Goal: Check status: Check status

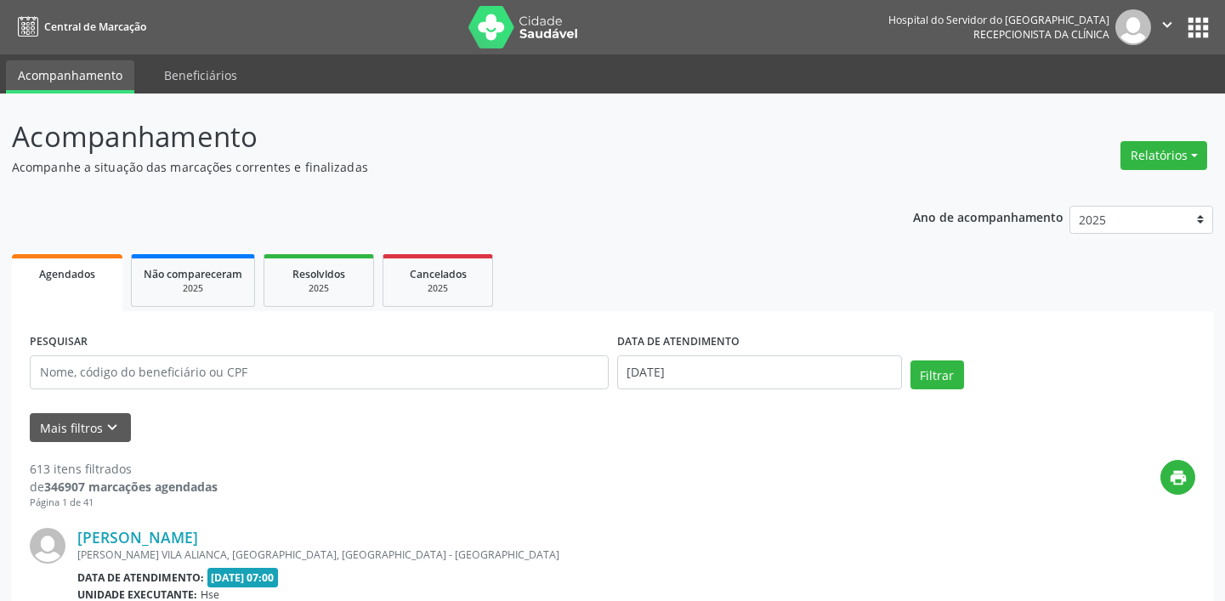
select select "7"
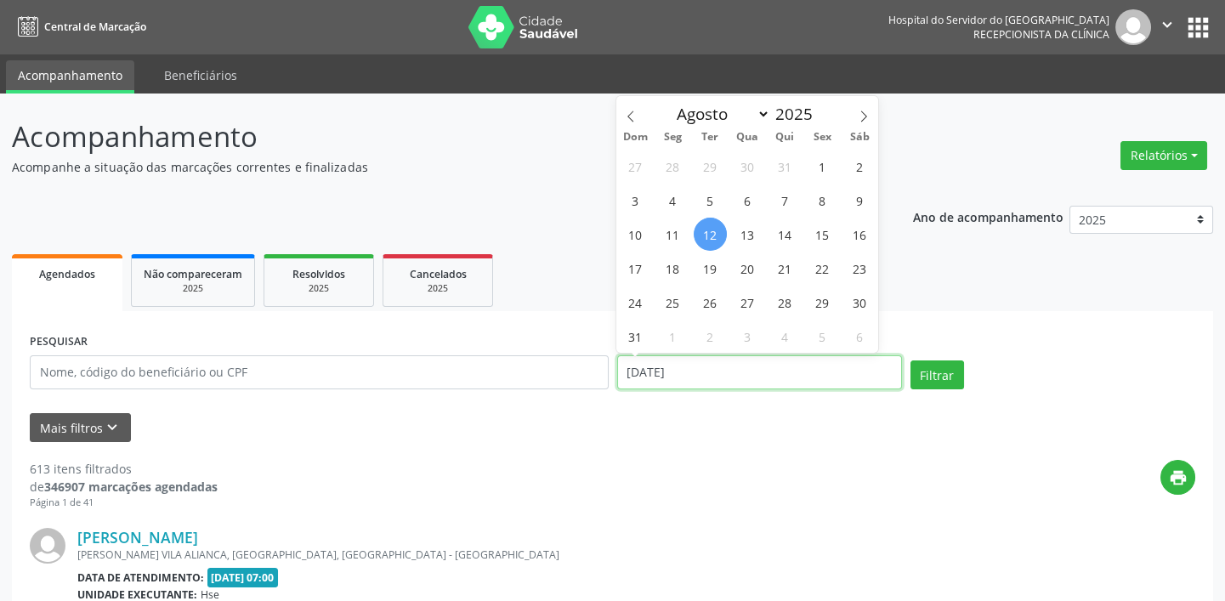
drag, startPoint x: 733, startPoint y: 373, endPoint x: 454, endPoint y: 400, distance: 280.9
click at [458, 403] on form "PESQUISAR DATA DE ATENDIMENTO [DATE] Filtrar UNIDADE EXECUTANTE Todos as unidad…" at bounding box center [612, 385] width 1165 height 113
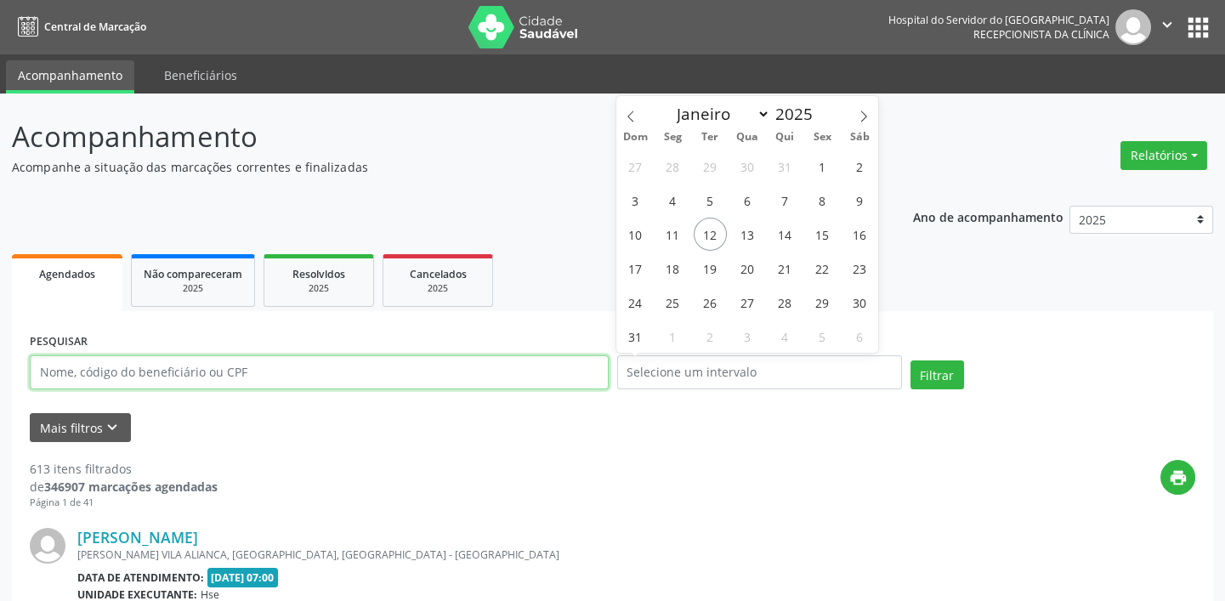
click at [413, 376] on input "text" at bounding box center [319, 372] width 579 height 34
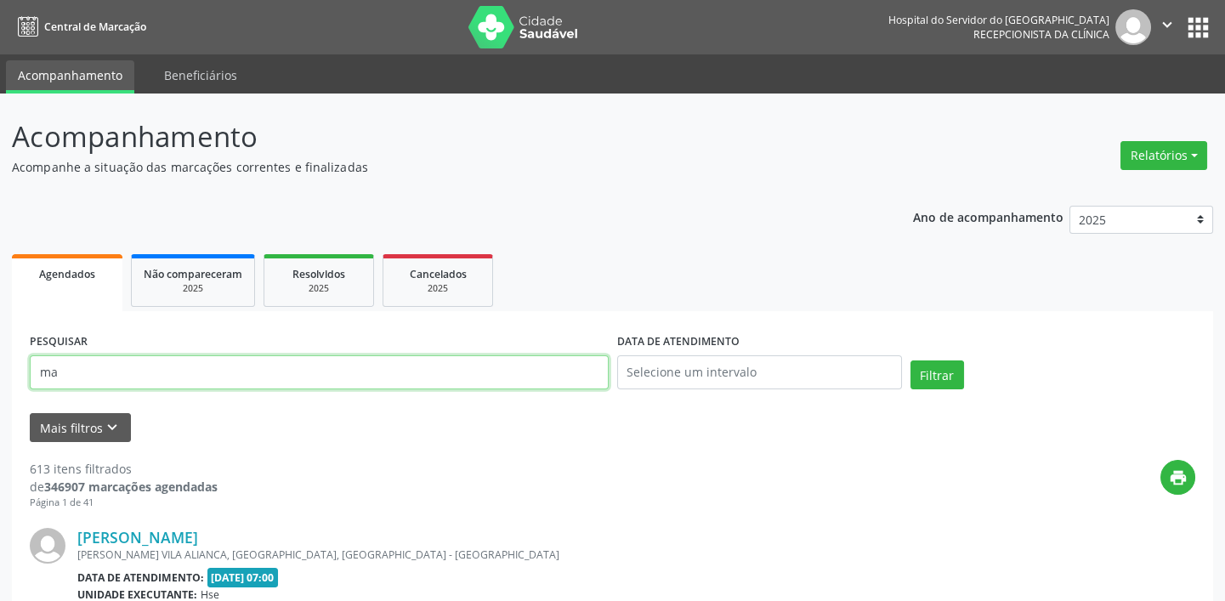
type input "m"
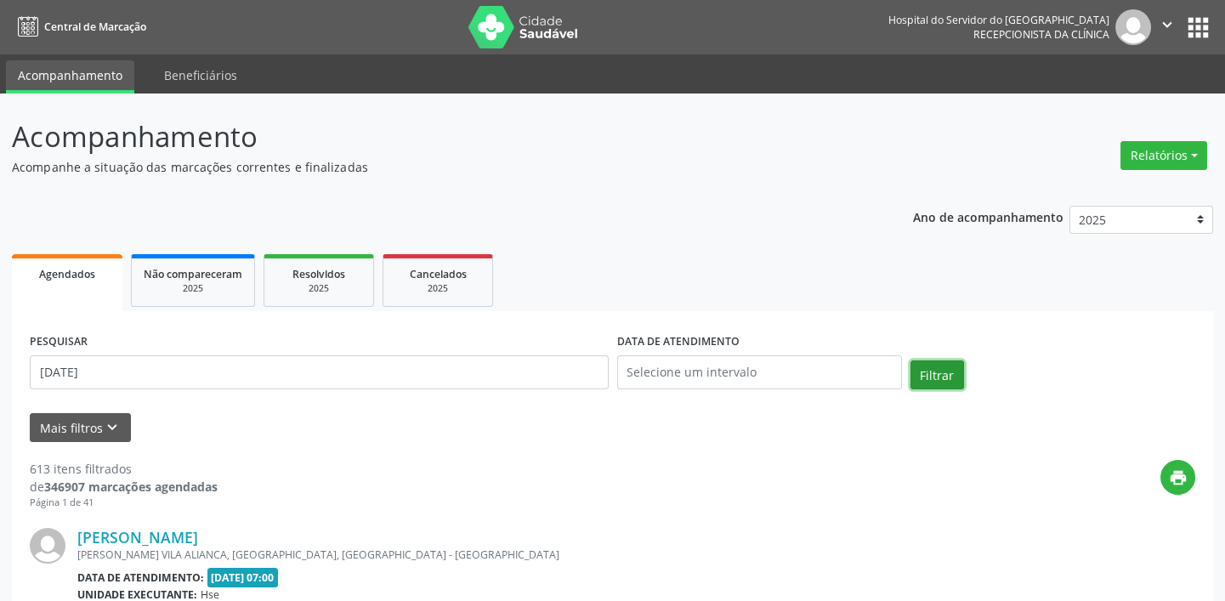
click at [942, 365] on button "Filtrar" at bounding box center [937, 374] width 54 height 29
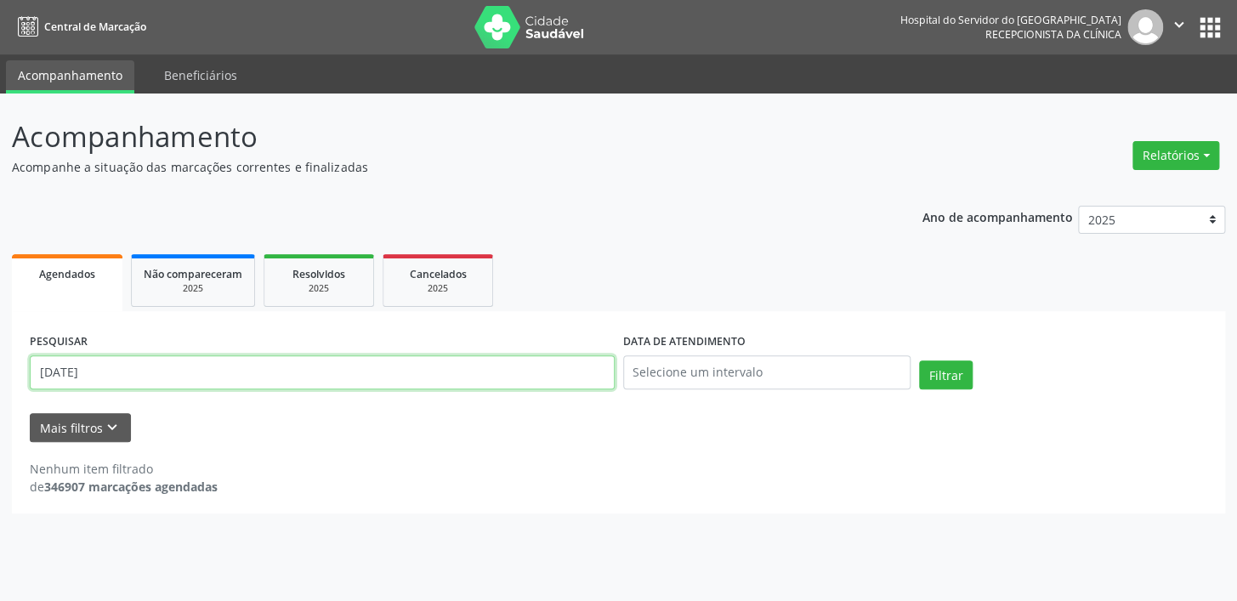
drag, startPoint x: 140, startPoint y: 373, endPoint x: 0, endPoint y: 372, distance: 140.2
click at [0, 372] on div "Acompanhamento Acompanhe a situação das marcações correntes e finalizadas Relat…" at bounding box center [618, 346] width 1237 height 507
paste input "19228350482"
type input "19228350482"
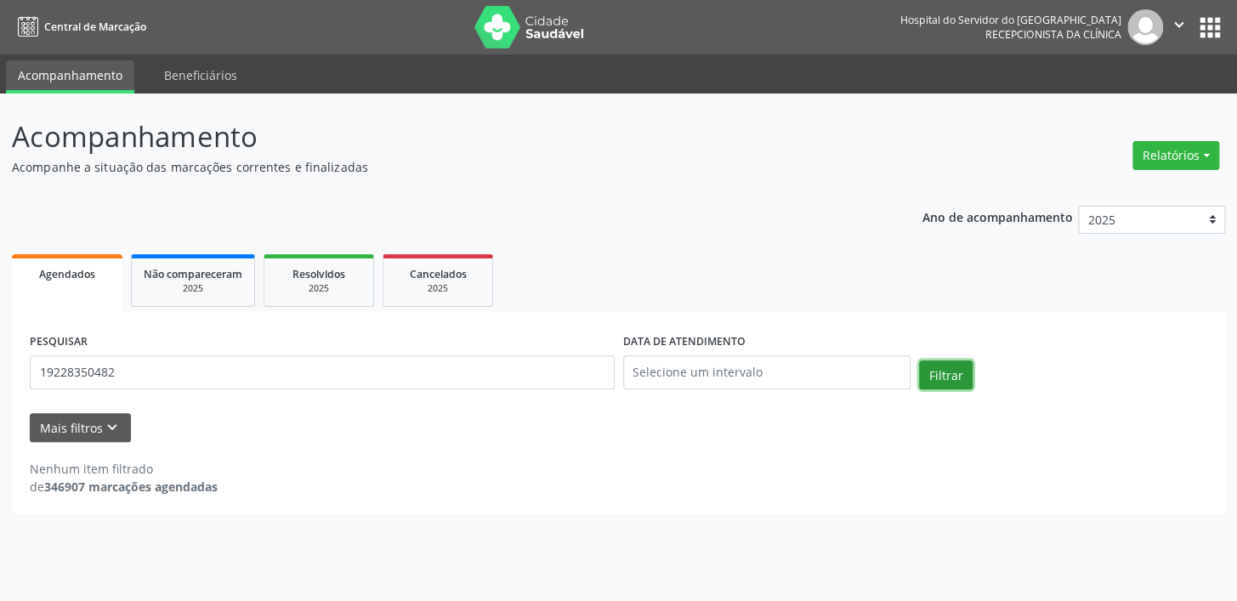
click at [965, 360] on button "Filtrar" at bounding box center [946, 374] width 54 height 29
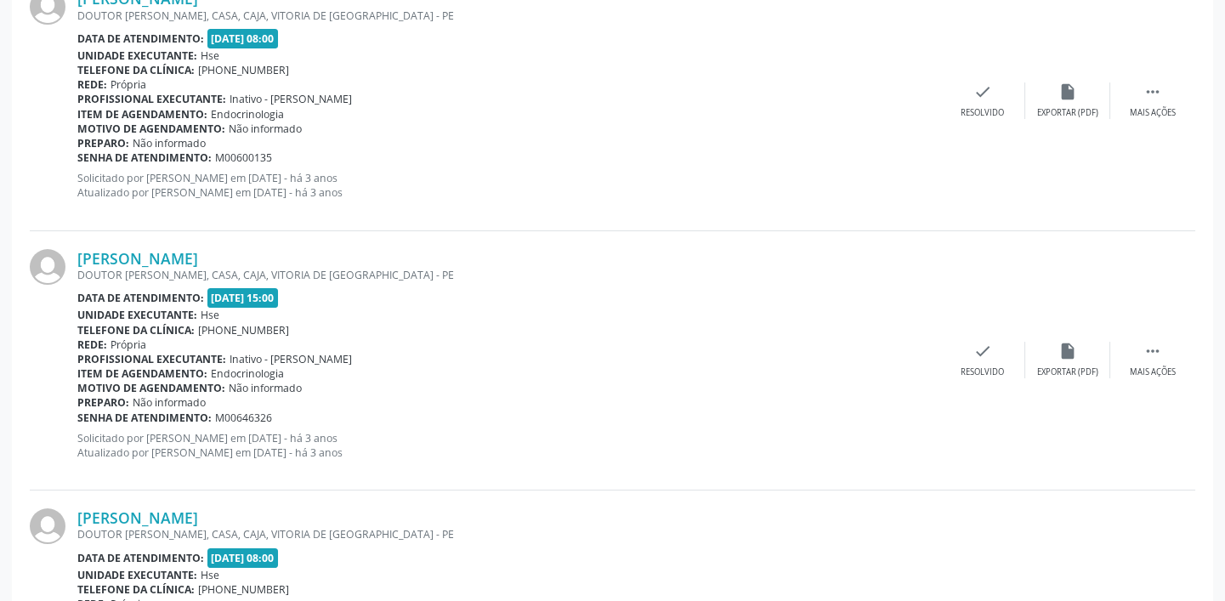
scroll to position [540, 0]
click at [149, 372] on b "Item de agendamento:" at bounding box center [142, 372] width 130 height 14
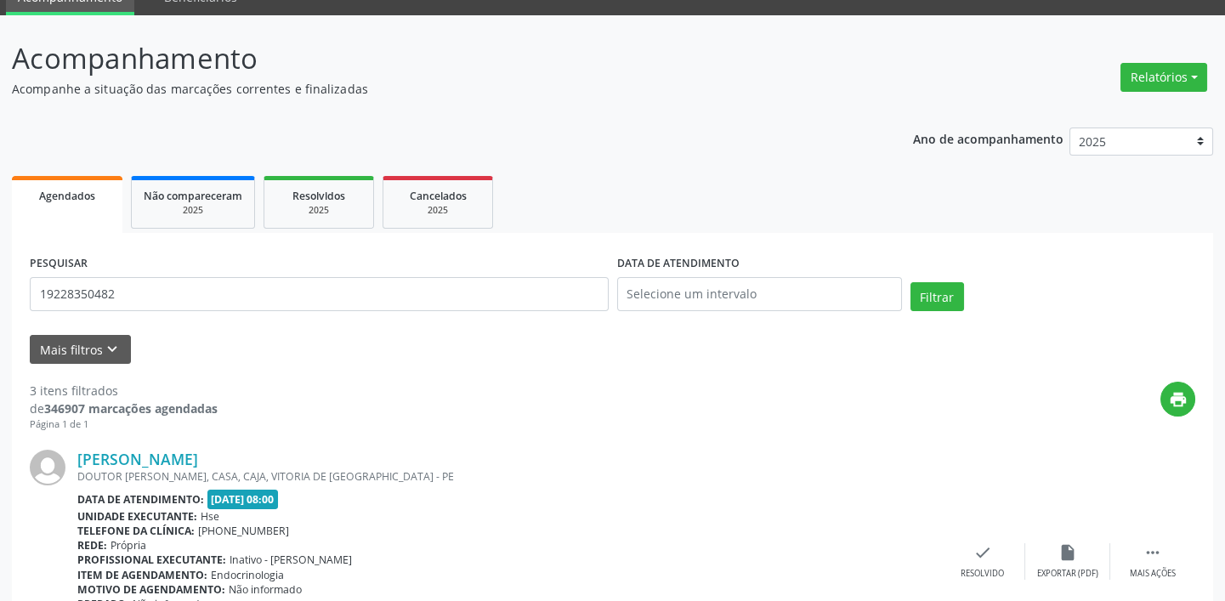
scroll to position [76, 0]
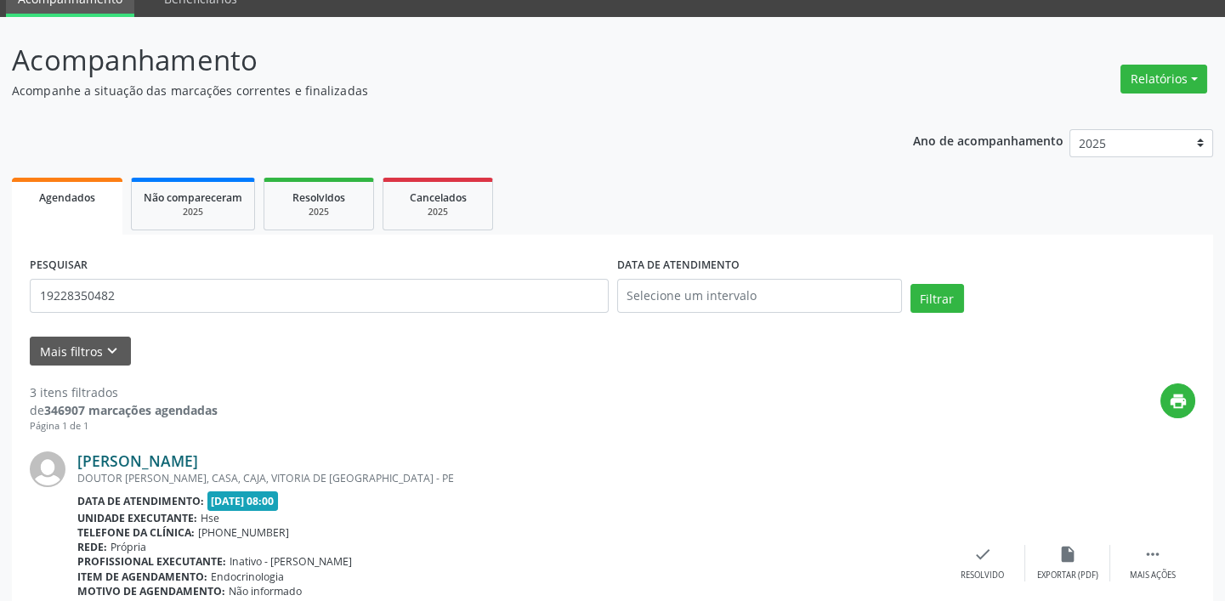
click at [105, 453] on link "[PERSON_NAME]" at bounding box center [137, 460] width 121 height 19
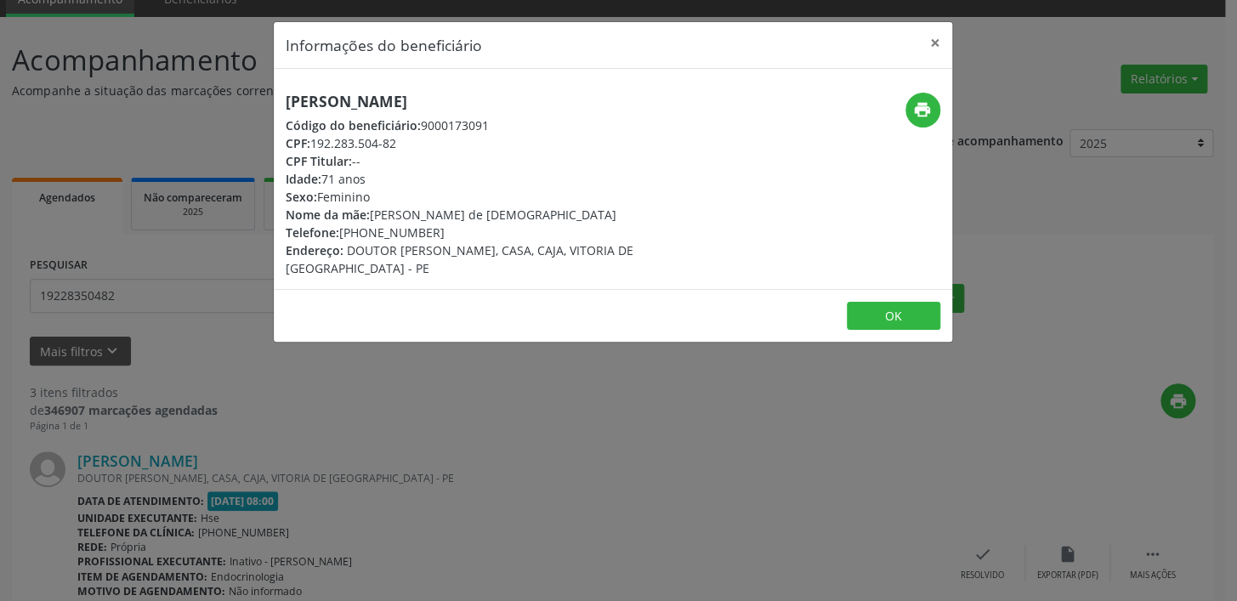
drag, startPoint x: 369, startPoint y: 212, endPoint x: 387, endPoint y: 212, distance: 17.8
click at [387, 212] on div "Nome da mãe: [PERSON_NAME] de Jesus" at bounding box center [500, 215] width 428 height 18
drag, startPoint x: 283, startPoint y: 101, endPoint x: 583, endPoint y: 93, distance: 300.1
click at [583, 93] on div "[PERSON_NAME] Código do beneficiário: 9000173091 CPF: 192.283.504-82 CPF Titula…" at bounding box center [500, 185] width 452 height 184
copy h5 "[PERSON_NAME]"
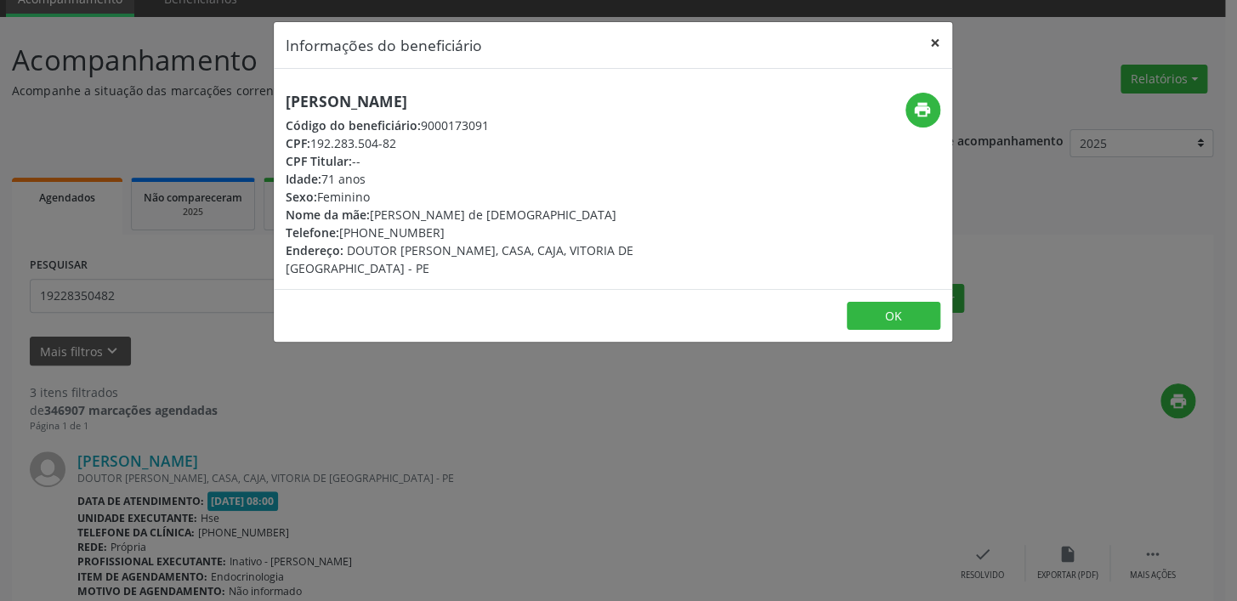
click at [934, 32] on button "×" at bounding box center [935, 43] width 34 height 42
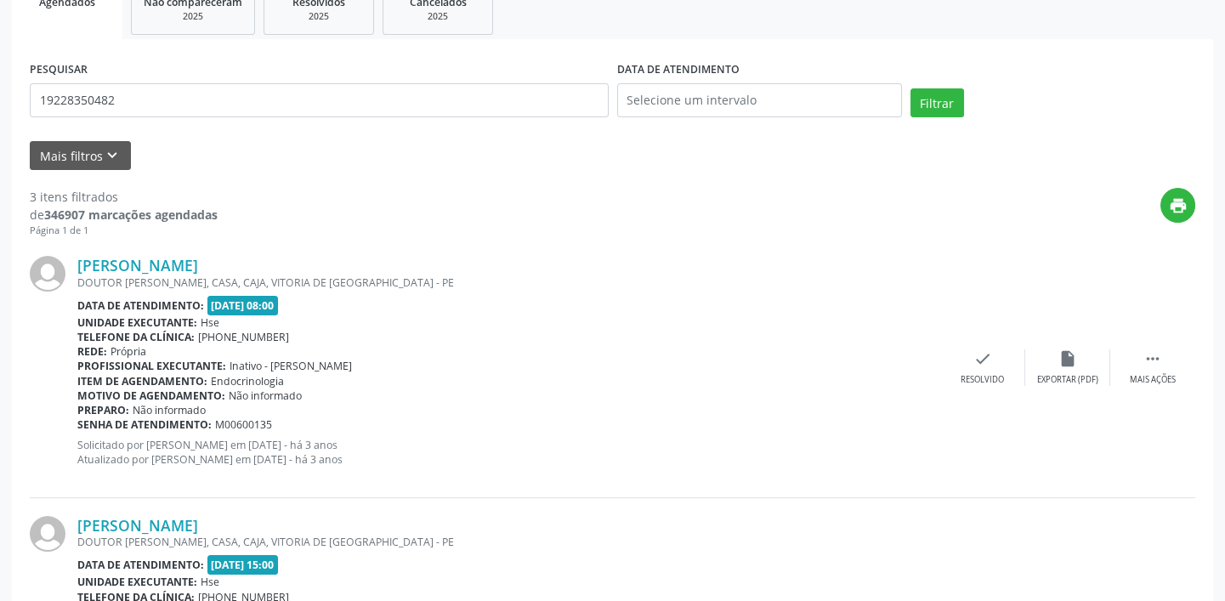
scroll to position [540, 0]
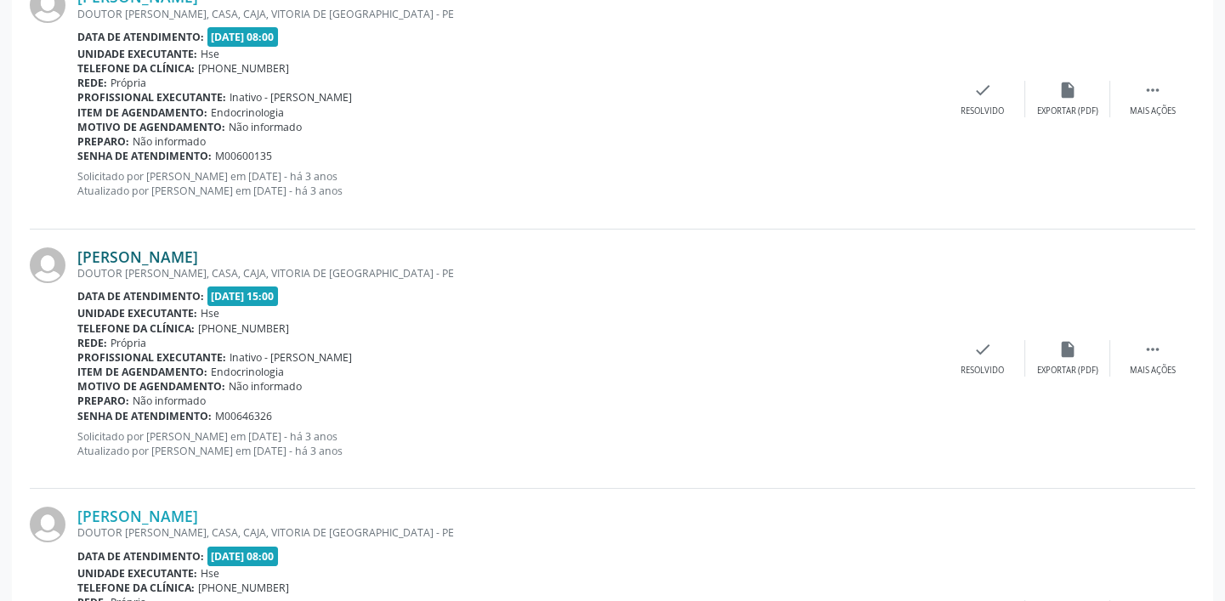
click at [112, 258] on link "[PERSON_NAME]" at bounding box center [137, 256] width 121 height 19
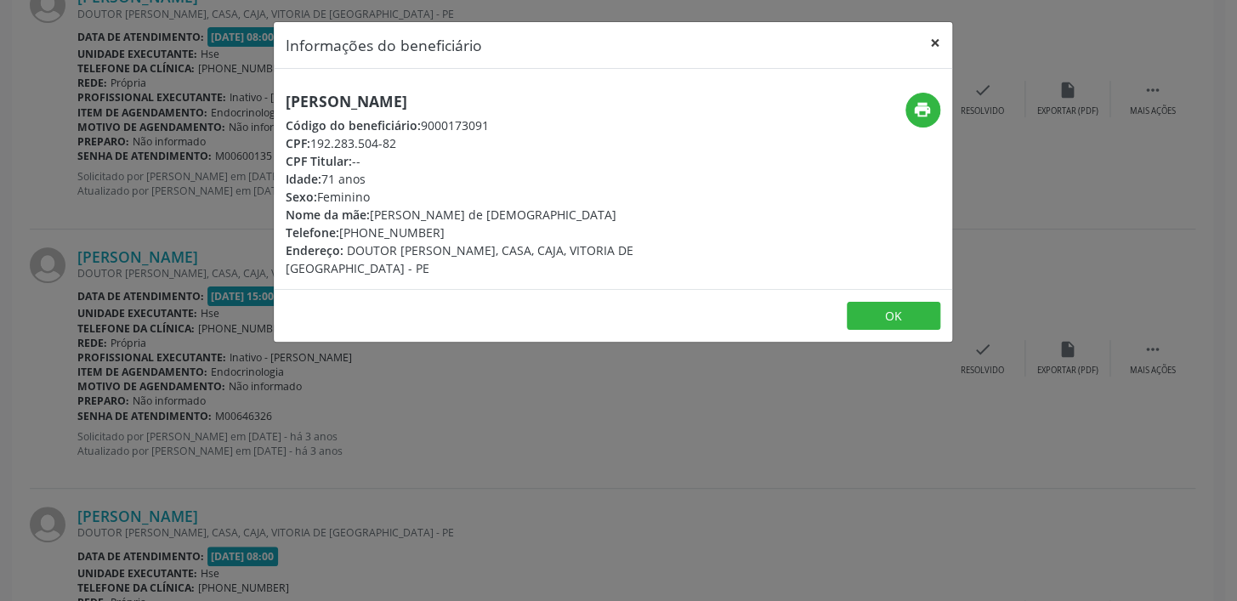
click at [929, 41] on button "×" at bounding box center [935, 43] width 34 height 42
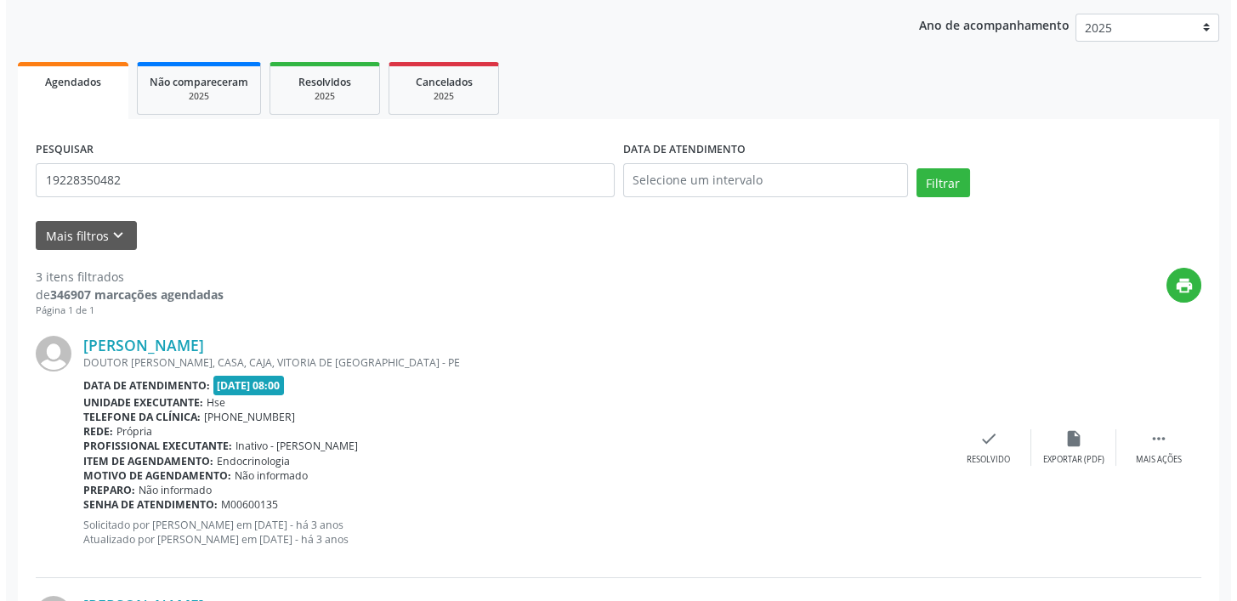
scroll to position [0, 0]
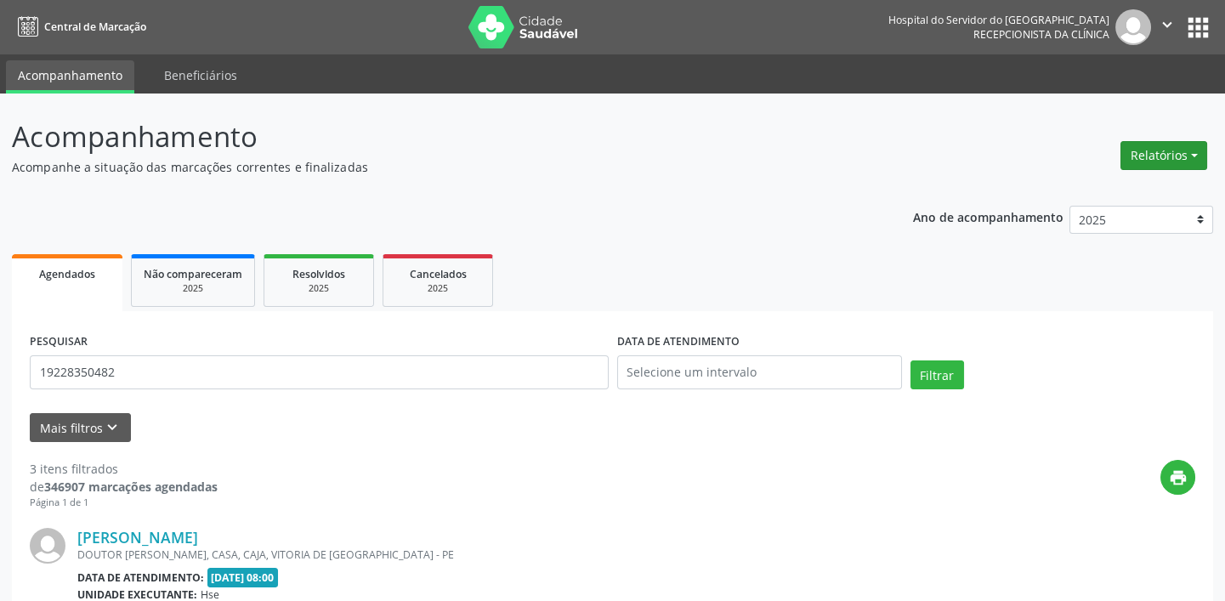
click at [1144, 160] on button "Relatórios" at bounding box center [1163, 155] width 87 height 29
click at [1066, 186] on link "Agendamentos" at bounding box center [1115, 191] width 183 height 24
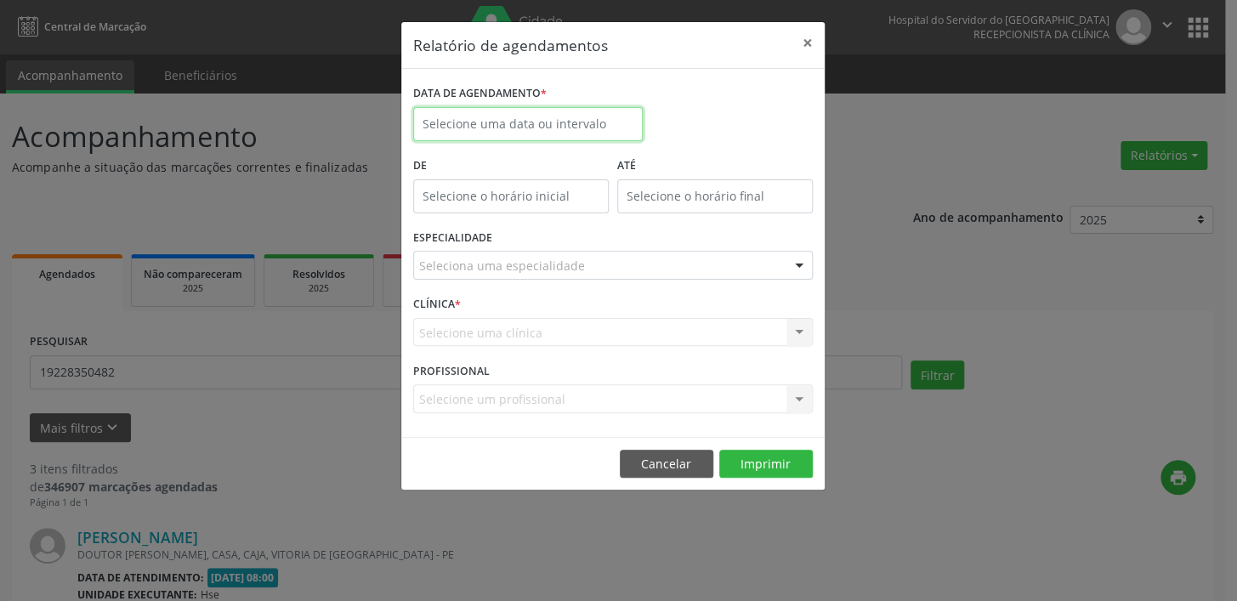
click at [595, 127] on input "text" at bounding box center [527, 124] width 229 height 34
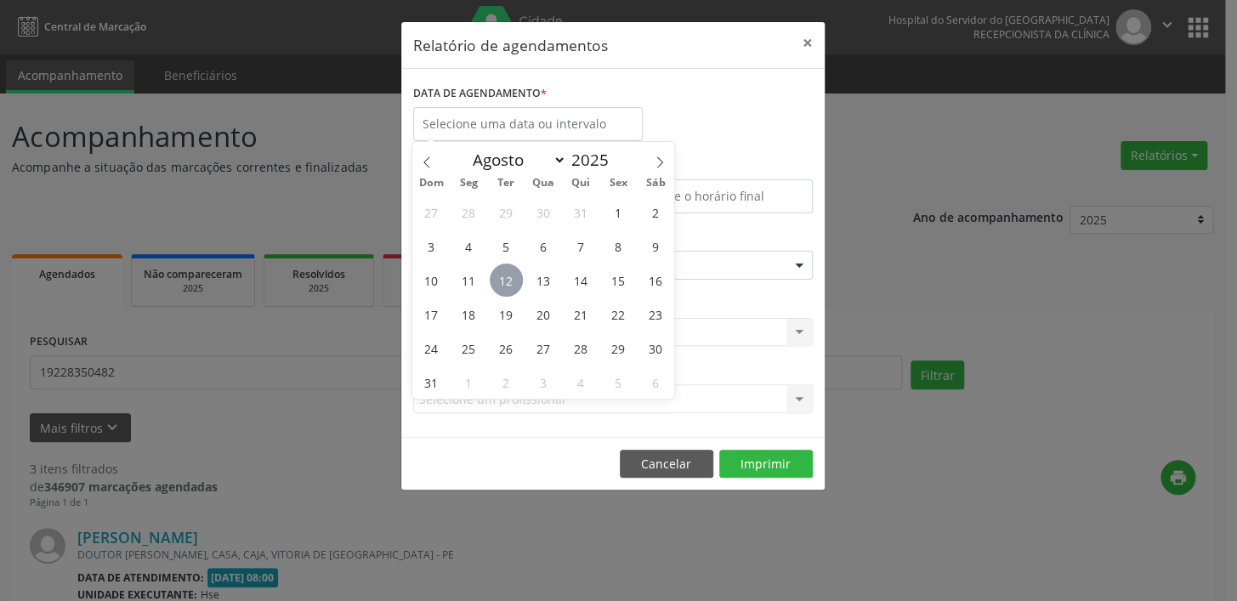
click at [502, 276] on span "12" at bounding box center [506, 279] width 33 height 33
type input "[DATE]"
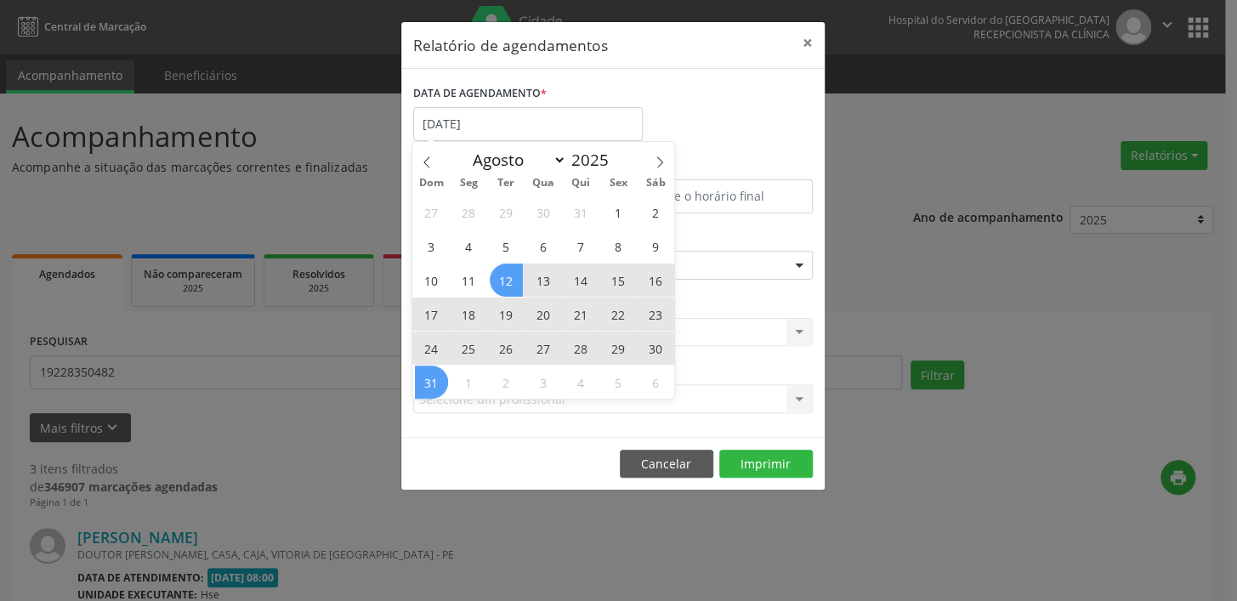
click at [428, 380] on span "31" at bounding box center [431, 381] width 33 height 33
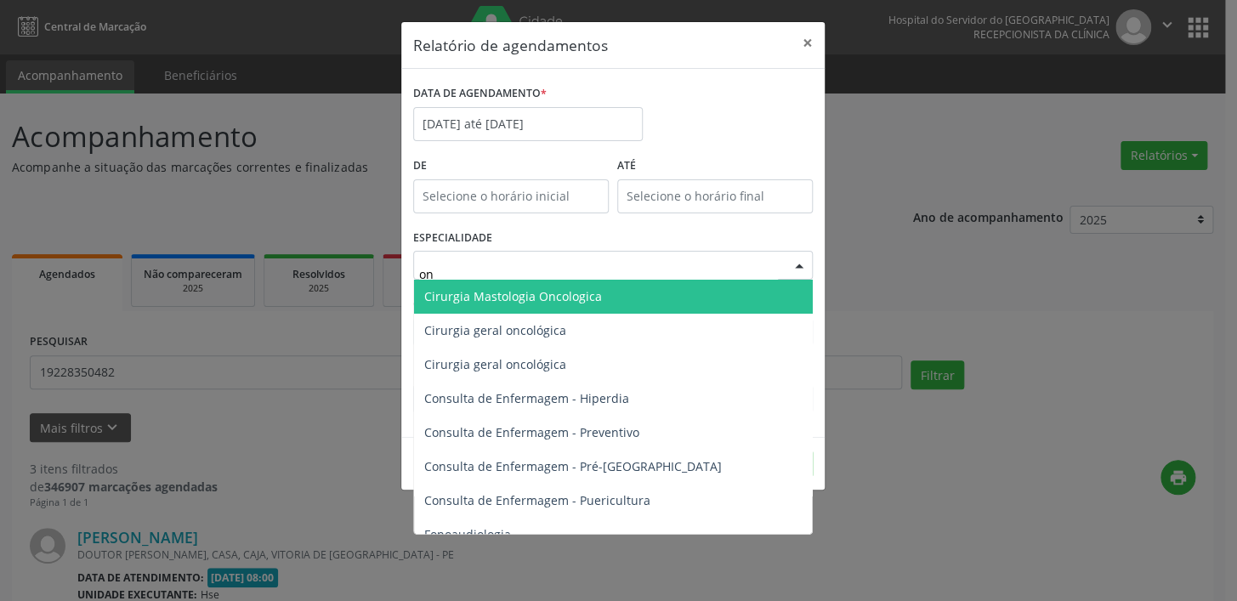
click at [490, 274] on input "on" at bounding box center [598, 274] width 359 height 34
type input "oncolo"
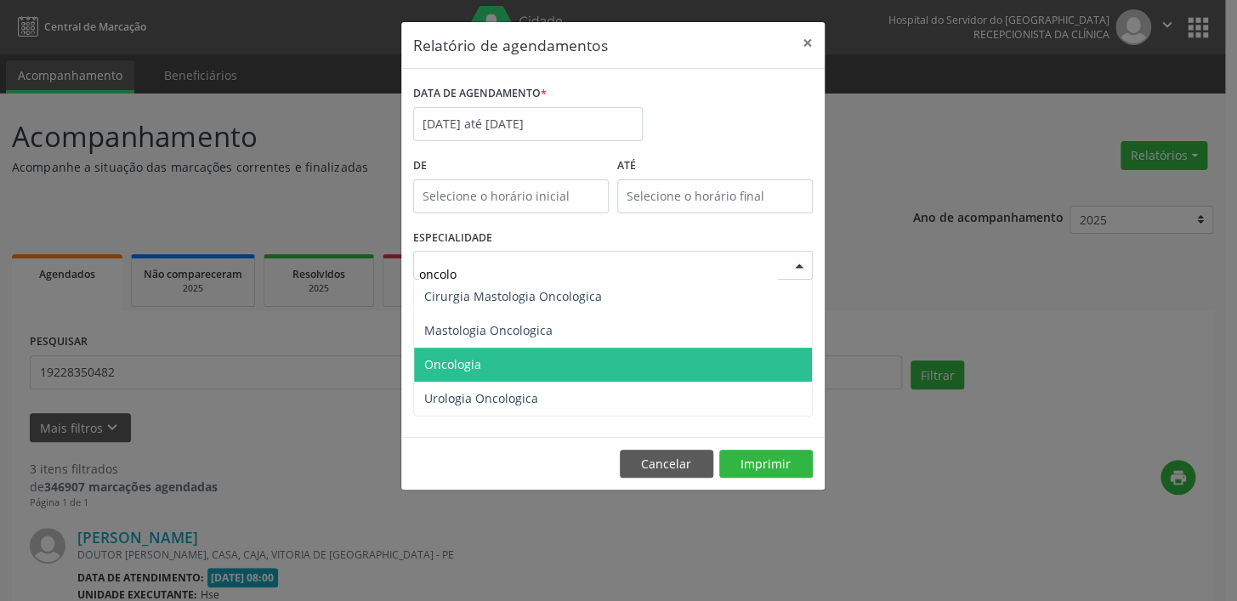
click at [463, 360] on span "Oncologia" at bounding box center [452, 364] width 57 height 16
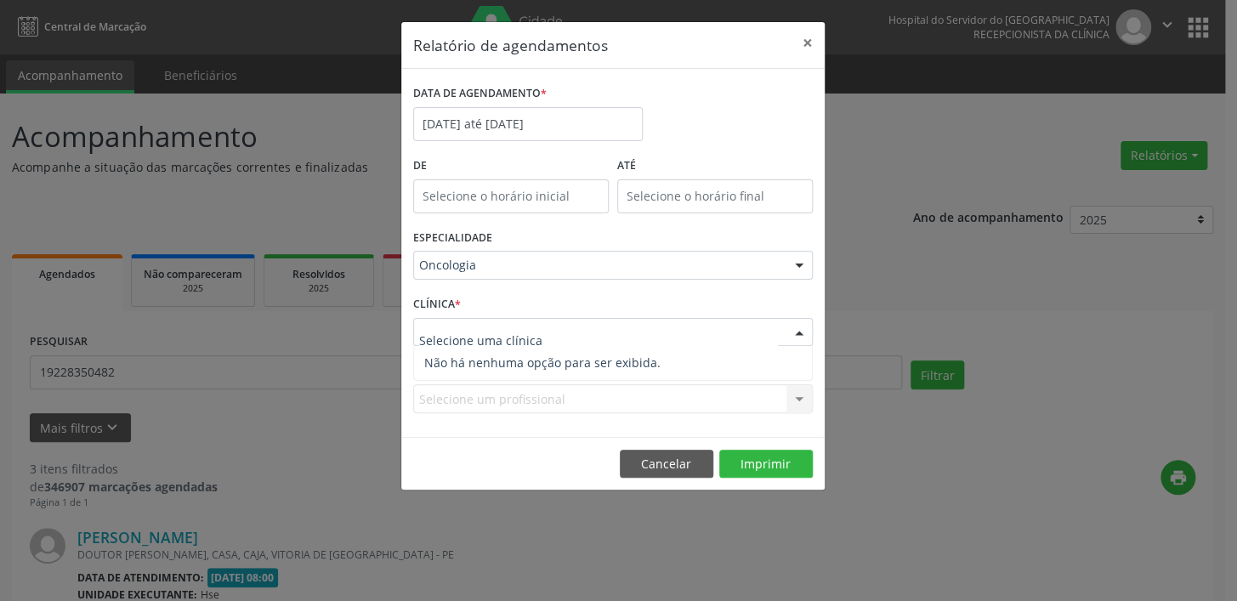
click at [535, 307] on div "CLÍNICA * Nenhum resultado encontrado para: " " Não há nenhuma opção para ser e…" at bounding box center [613, 324] width 408 height 66
click at [768, 457] on button "Imprimir" at bounding box center [765, 464] width 93 height 29
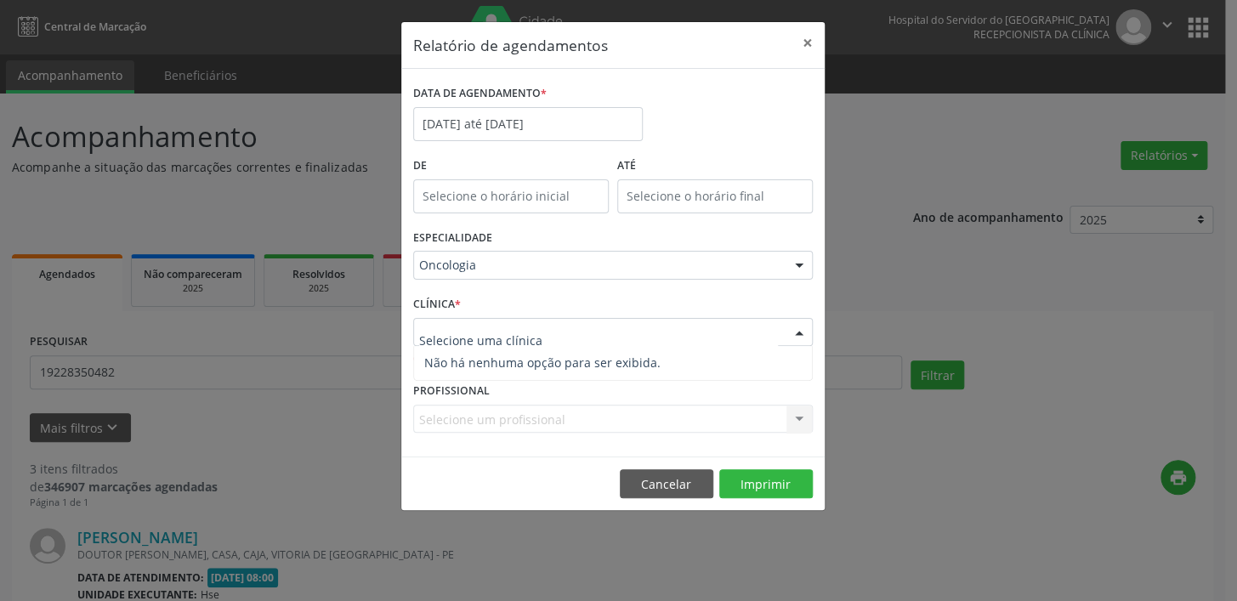
click at [545, 338] on div at bounding box center [612, 332] width 399 height 29
click at [539, 291] on div "CLÍNICA * Nenhum resultado encontrado para: " " Não há nenhuma opção para ser e…" at bounding box center [613, 334] width 408 height 87
click at [809, 47] on button "×" at bounding box center [807, 43] width 34 height 42
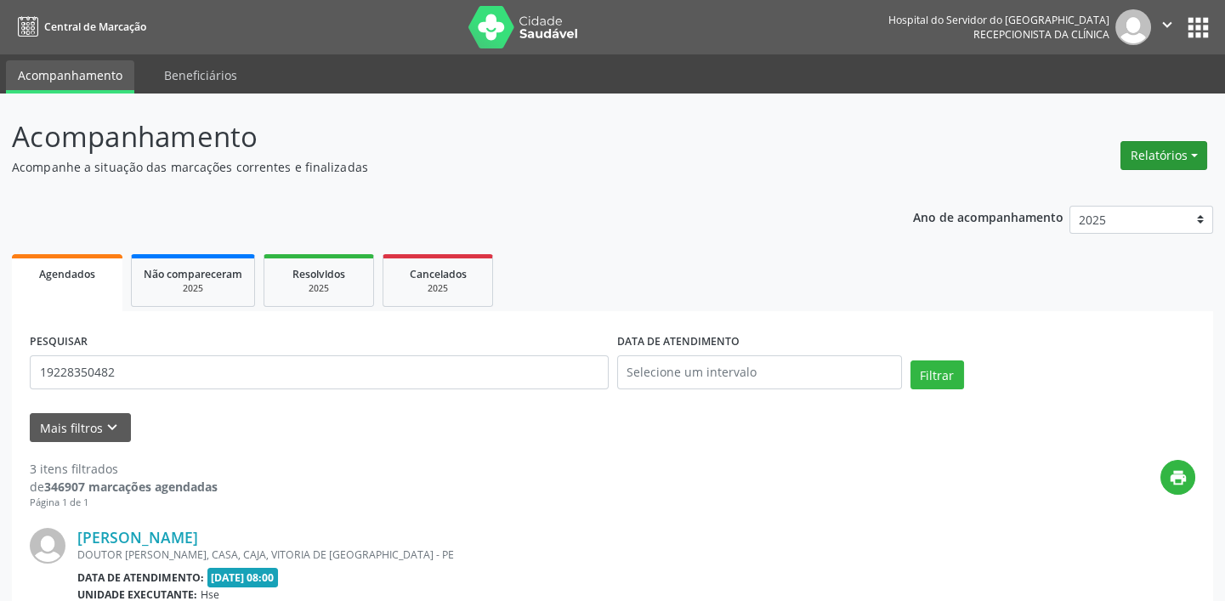
click at [1169, 161] on button "Relatórios" at bounding box center [1163, 155] width 87 height 29
click at [1101, 183] on link "Agendamentos" at bounding box center [1115, 191] width 183 height 24
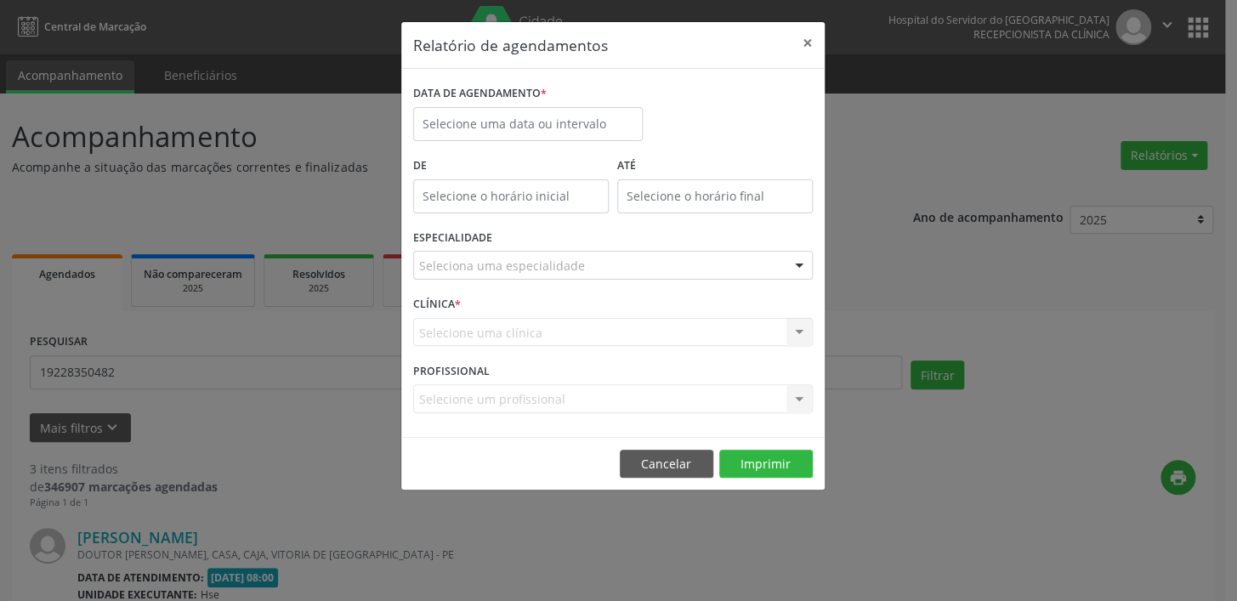
click at [492, 142] on div "DATA DE AGENDAMENTO *" at bounding box center [528, 117] width 238 height 72
click at [491, 130] on input "text" at bounding box center [527, 124] width 229 height 34
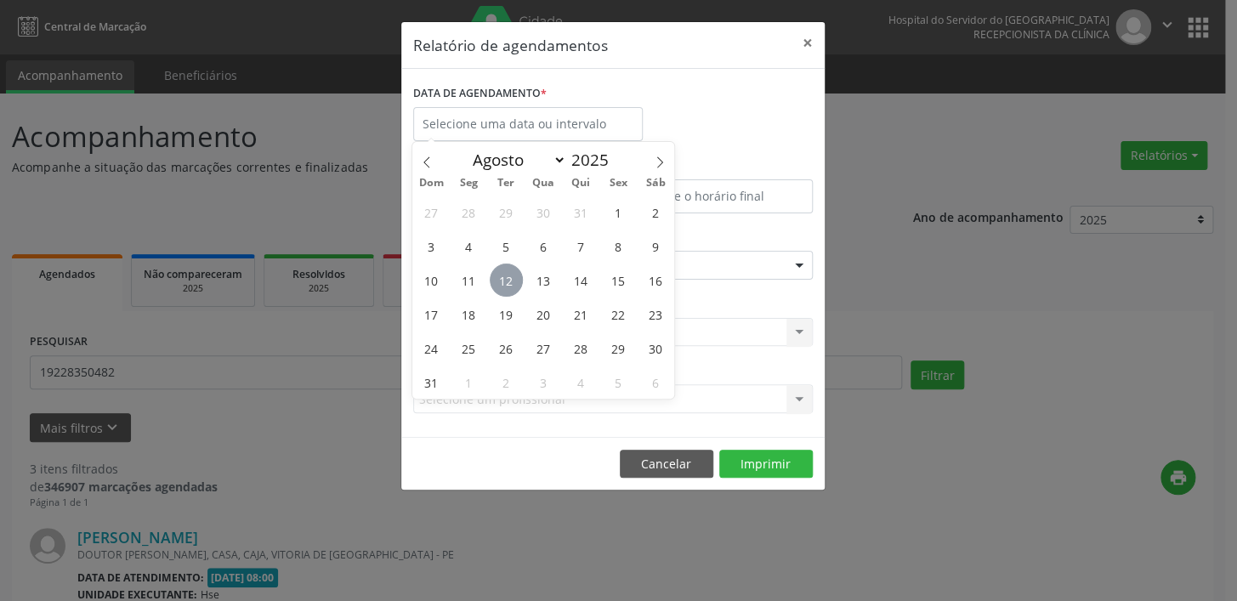
click at [510, 274] on span "12" at bounding box center [506, 279] width 33 height 33
type input "[DATE]"
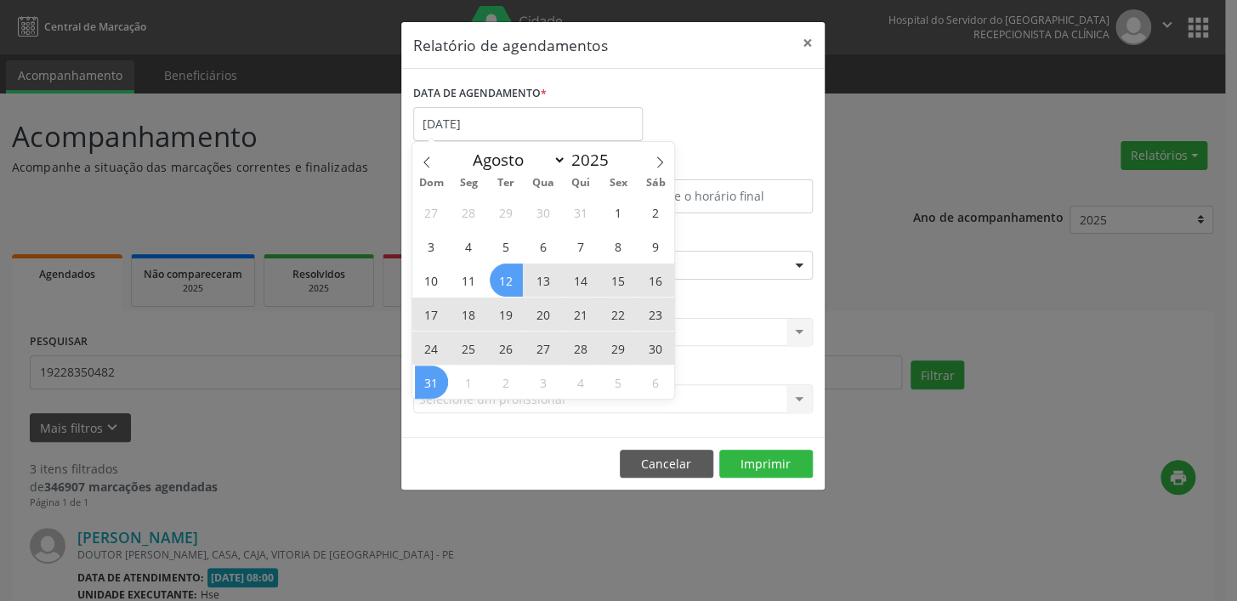
click at [421, 389] on span "31" at bounding box center [431, 381] width 33 height 33
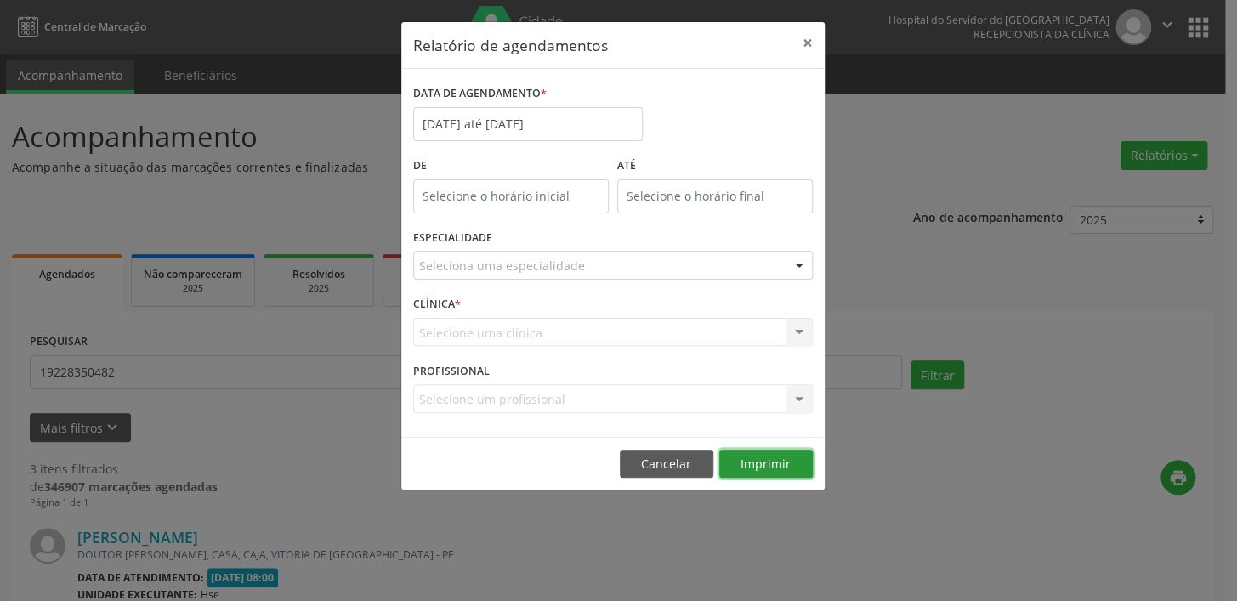
click at [772, 456] on button "Imprimir" at bounding box center [765, 464] width 93 height 29
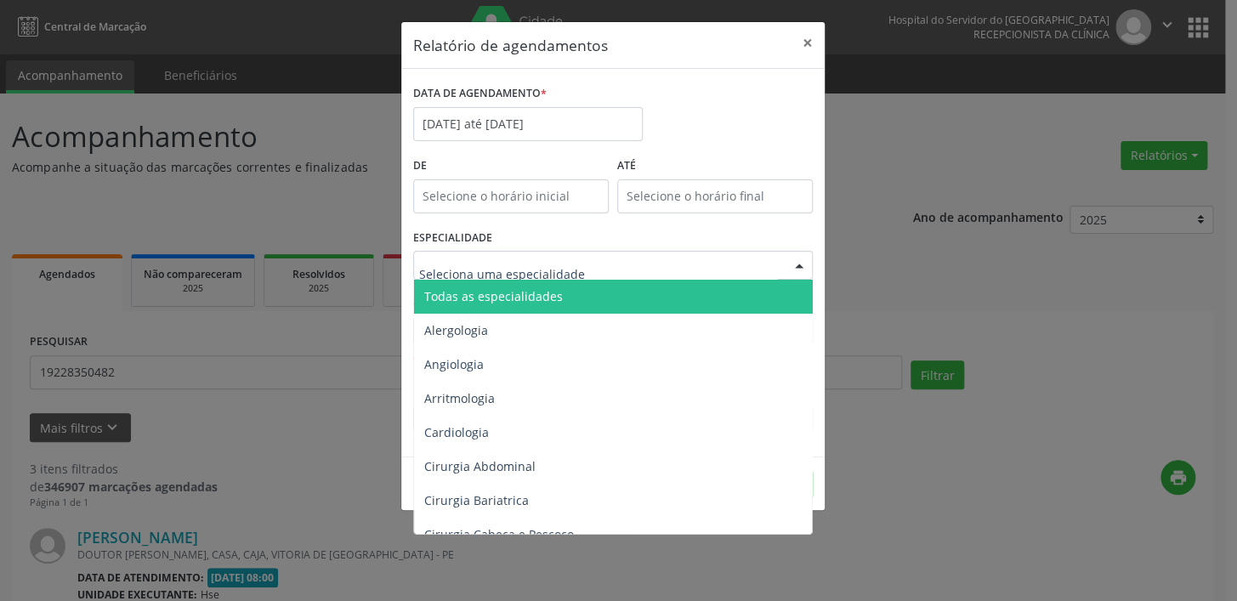
click at [481, 303] on span "Todas as especialidades" at bounding box center [493, 296] width 139 height 16
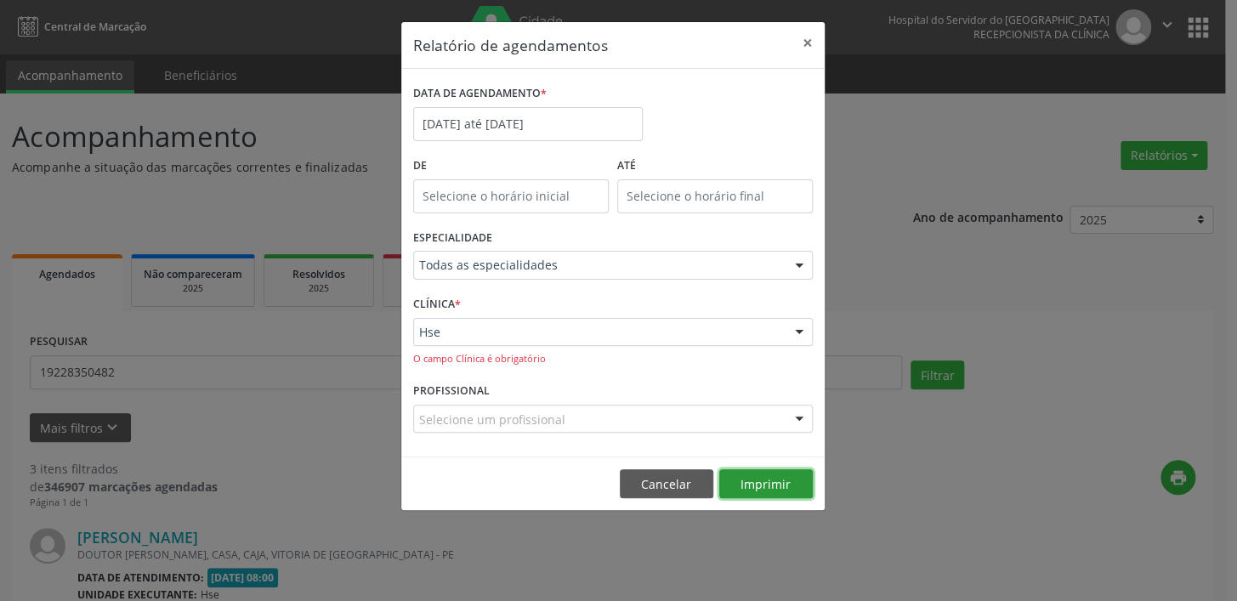
click at [763, 480] on button "Imprimir" at bounding box center [765, 483] width 93 height 29
